Goal: Task Accomplishment & Management: Complete application form

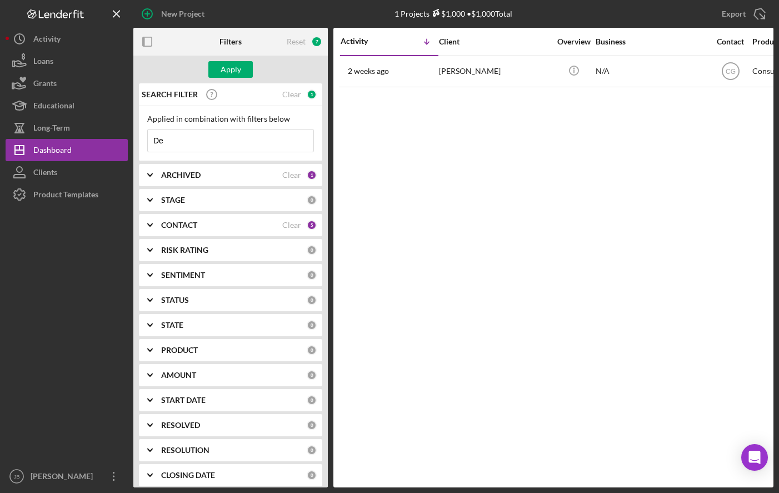
type input "D"
click at [73, 56] on button "Loans" at bounding box center [67, 61] width 122 height 22
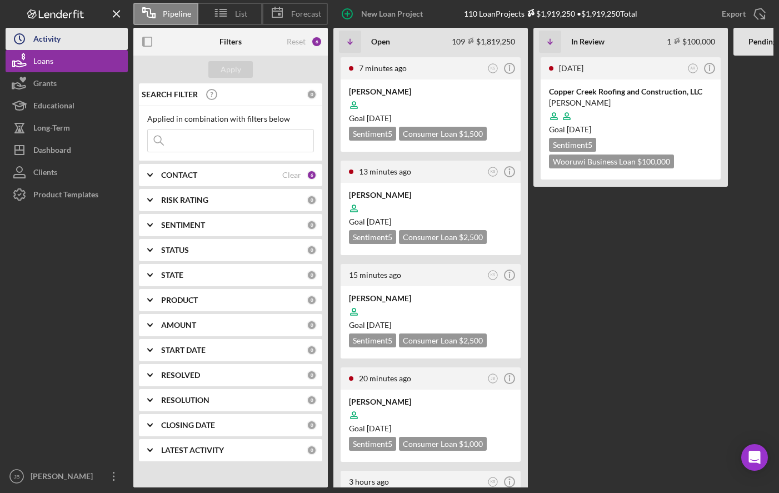
click at [72, 45] on button "Icon/History Activity" at bounding box center [67, 39] width 122 height 22
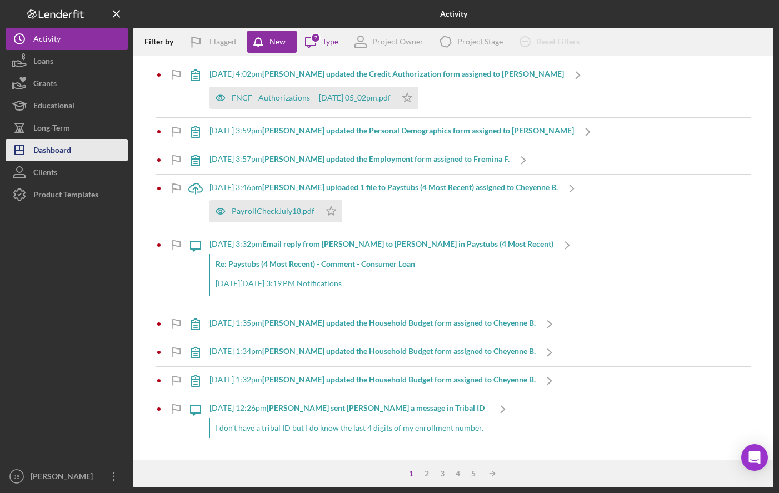
click at [66, 157] on div "Dashboard" at bounding box center [52, 151] width 38 height 25
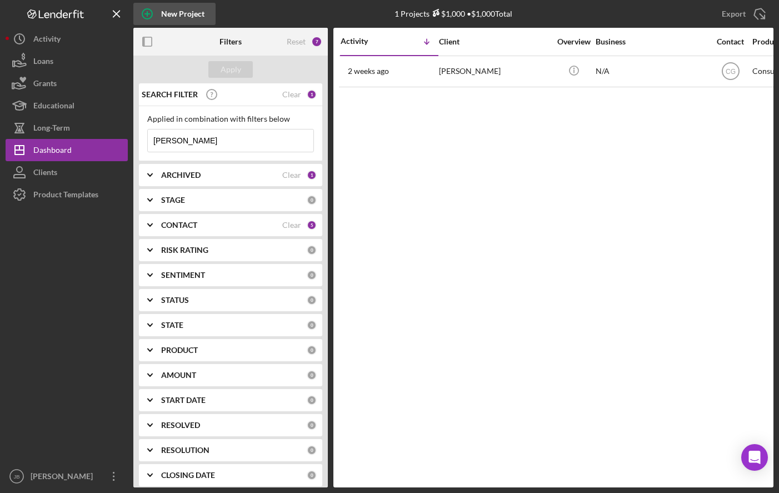
click at [151, 16] on circle "button" at bounding box center [147, 14] width 10 height 10
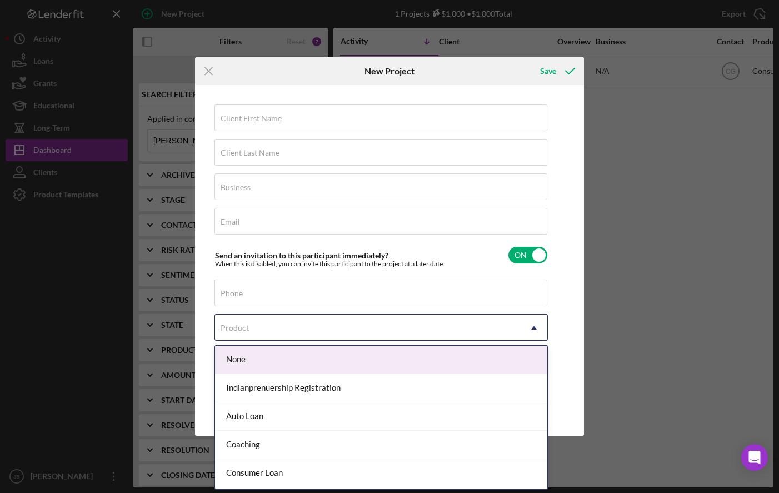
click at [522, 331] on icon "Icon/Dropdown Arrow" at bounding box center [534, 327] width 27 height 27
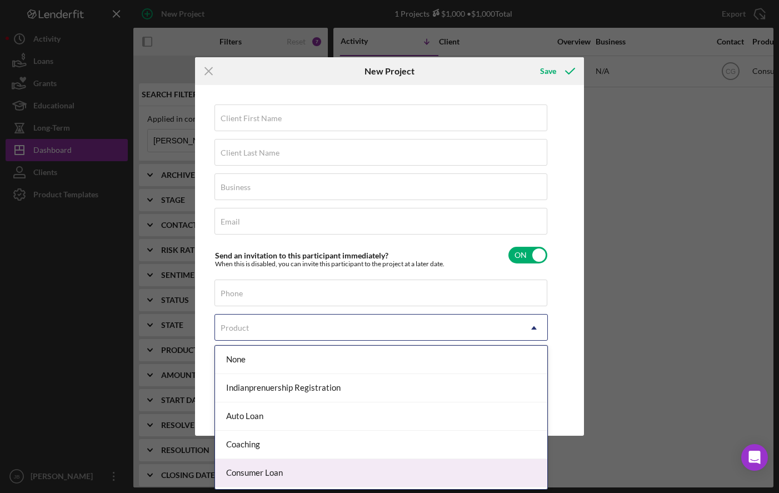
click at [633, 340] on div "Icon/Menu Close New Project Save Client First Name Required Client Last Name Re…" at bounding box center [389, 246] width 779 height 493
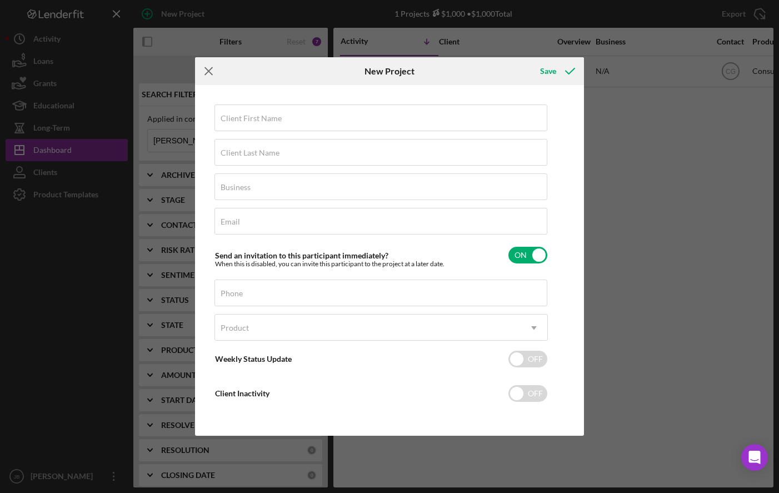
click at [213, 77] on icon "Icon/Menu Close" at bounding box center [209, 71] width 28 height 28
